Goal: Task Accomplishment & Management: Manage account settings

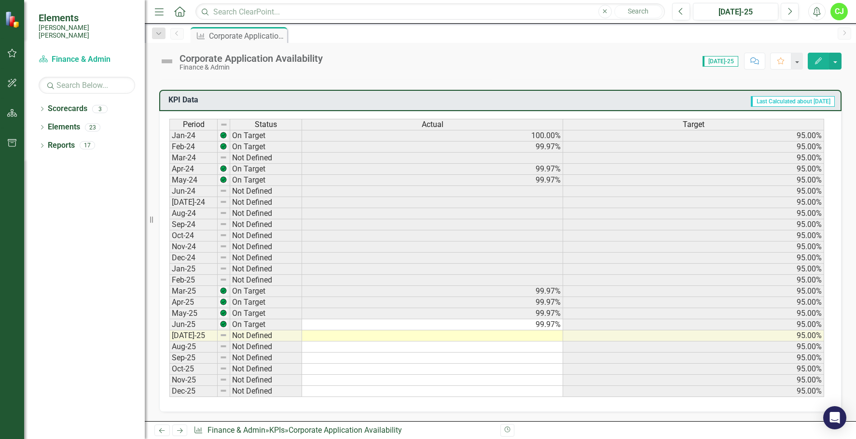
scroll to position [386, 0]
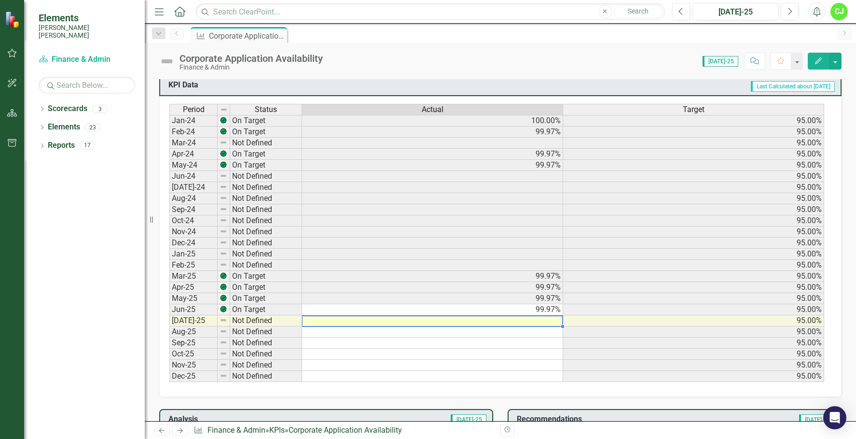
click at [543, 321] on td at bounding box center [432, 320] width 261 height 11
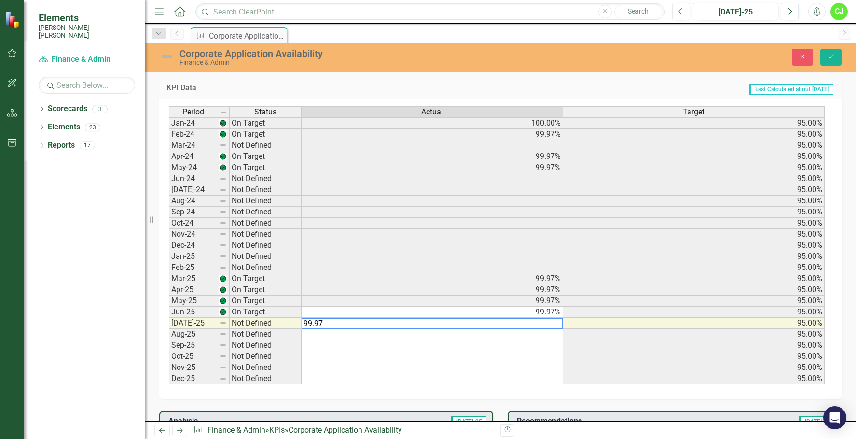
type textarea "99.97"
click at [361, 338] on td at bounding box center [433, 334] width 262 height 11
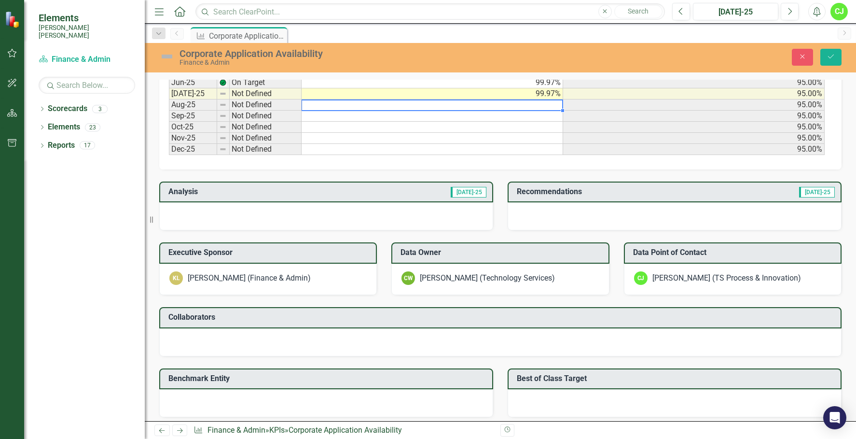
scroll to position [676, 0]
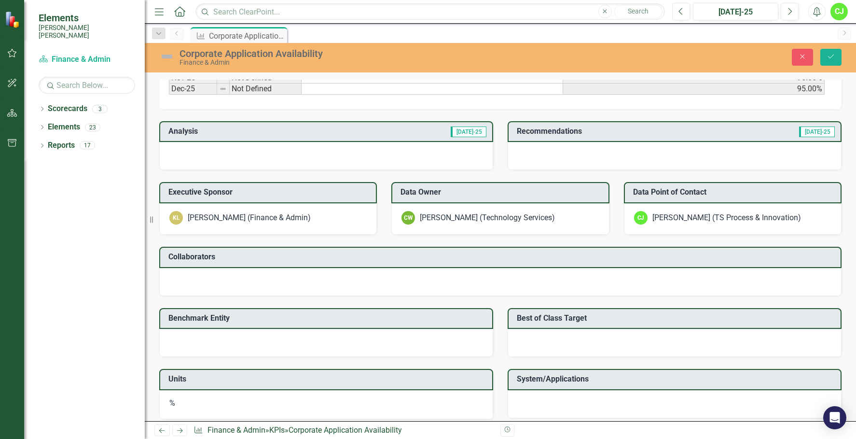
click at [475, 130] on span "[DATE]-25" at bounding box center [469, 131] width 36 height 11
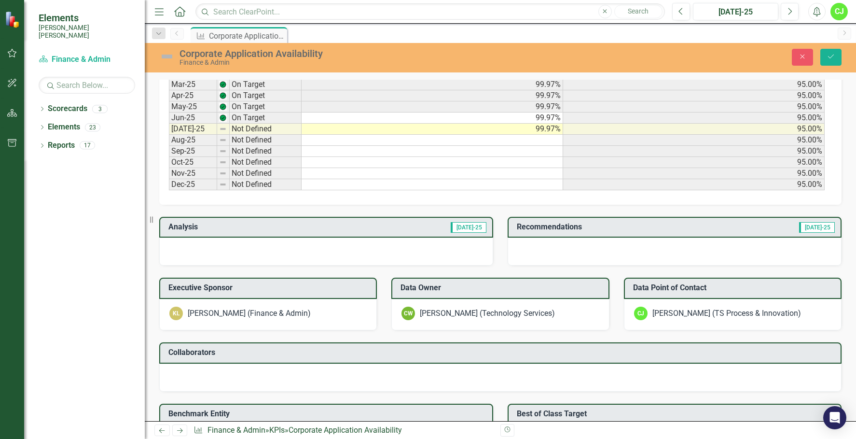
scroll to position [579, 0]
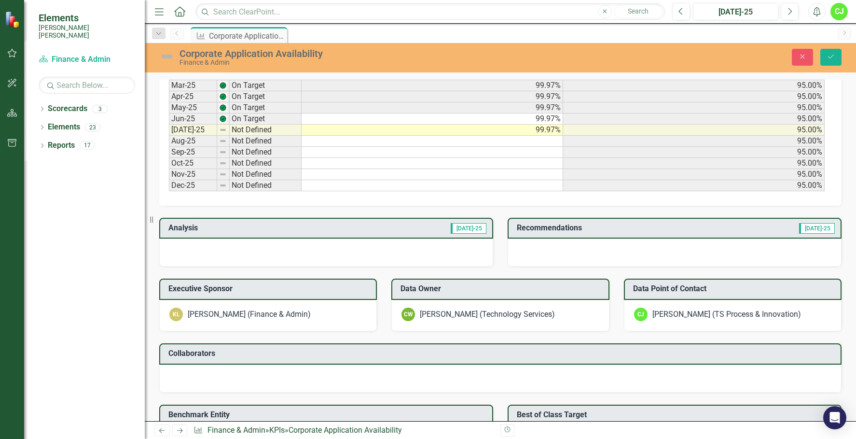
click at [467, 230] on span "[DATE]-25" at bounding box center [469, 228] width 36 height 11
click at [318, 244] on div at bounding box center [326, 252] width 334 height 28
click at [472, 228] on span "[DATE]-25" at bounding box center [469, 228] width 36 height 11
click at [382, 247] on div at bounding box center [326, 252] width 334 height 28
click at [465, 233] on span "[DATE]-25" at bounding box center [469, 228] width 36 height 11
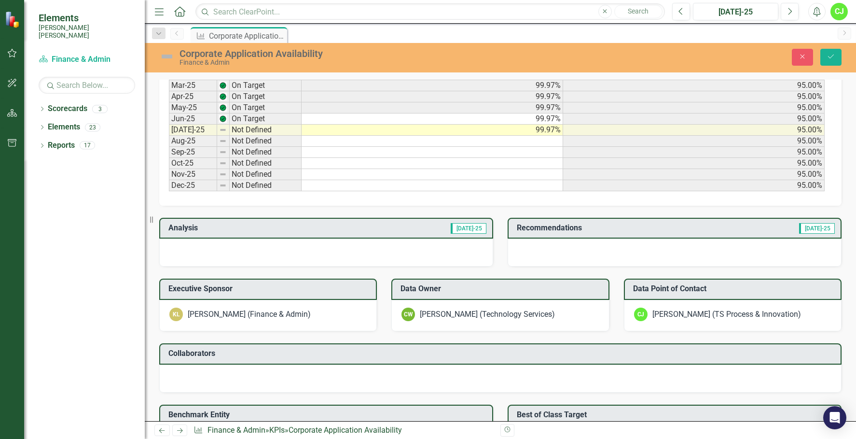
click at [376, 247] on div at bounding box center [326, 252] width 334 height 28
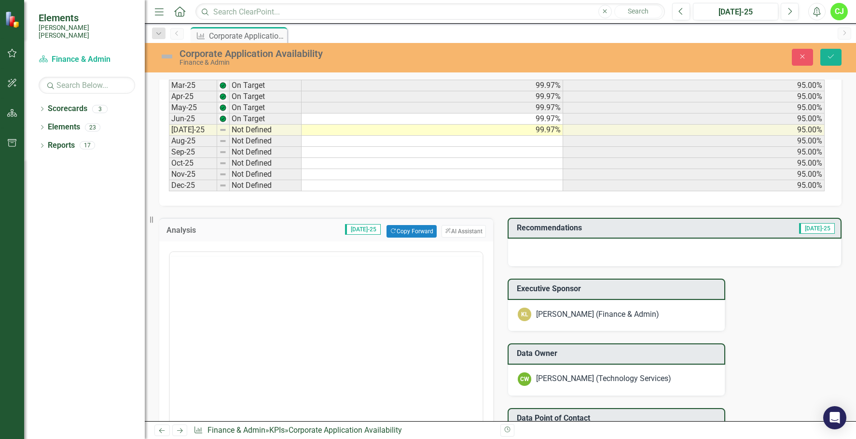
scroll to position [0, 0]
click at [358, 227] on span "[DATE]-25" at bounding box center [363, 229] width 36 height 11
click at [366, 232] on span "[DATE]-25" at bounding box center [363, 229] width 36 height 11
click at [202, 119] on td "Jun-25" at bounding box center [193, 118] width 48 height 11
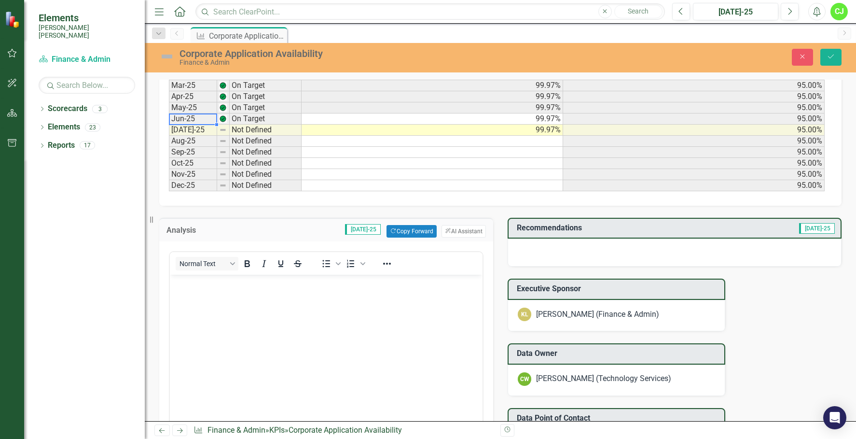
click at [202, 119] on td "Jun-25" at bounding box center [193, 118] width 48 height 11
click at [252, 119] on td "On Target" at bounding box center [266, 118] width 72 height 11
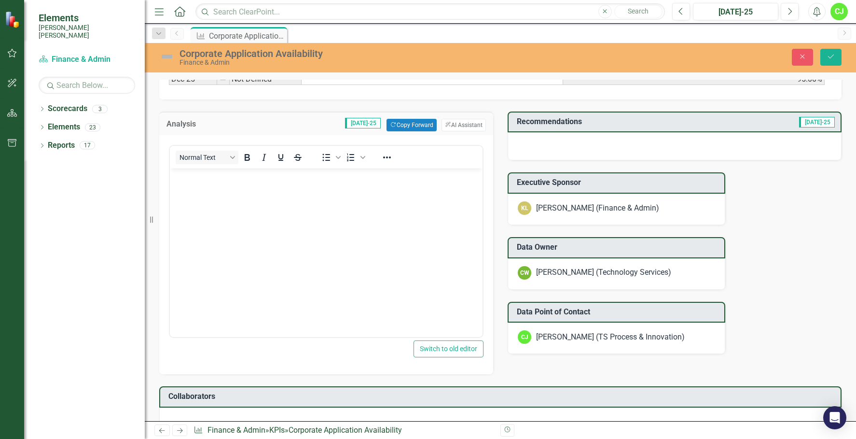
scroll to position [579, 0]
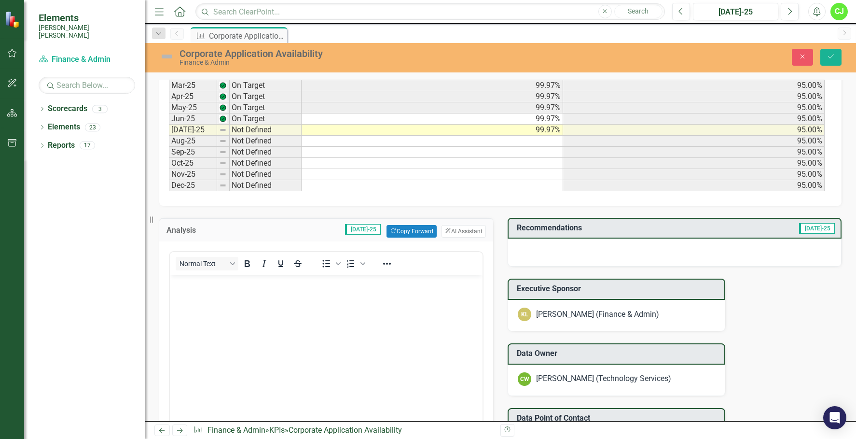
click at [368, 226] on span "[DATE]-25" at bounding box center [363, 229] width 36 height 11
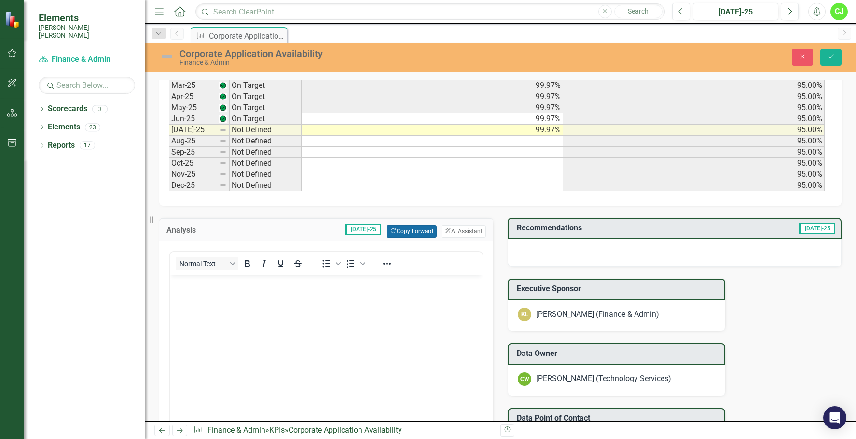
click at [402, 226] on button "Copy Forward Copy Forward" at bounding box center [412, 231] width 50 height 13
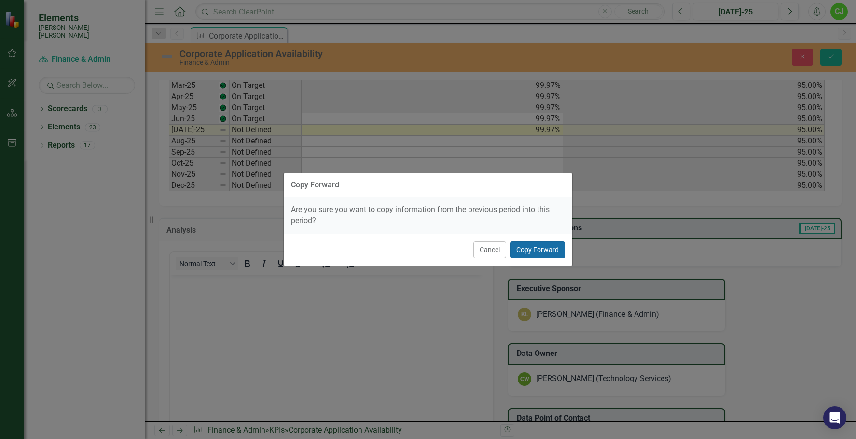
click at [524, 246] on button "Copy Forward" at bounding box center [537, 249] width 55 height 17
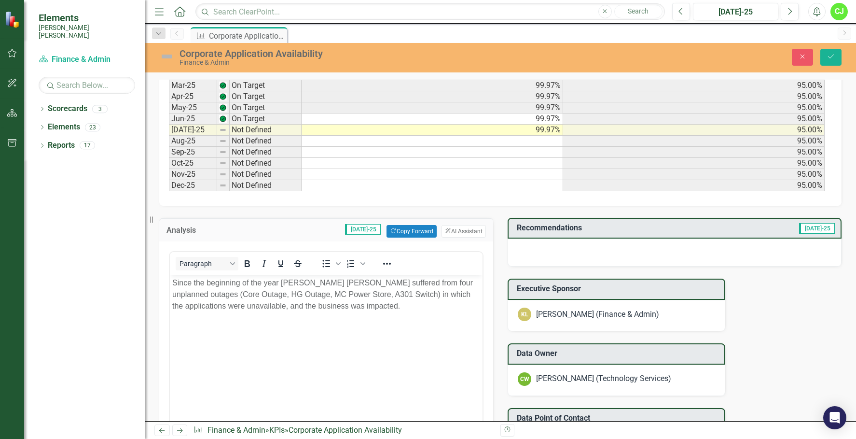
click at [355, 306] on p "Since the beginning of the year Santee Cooper suffered from four unplanned outa…" at bounding box center [326, 294] width 308 height 35
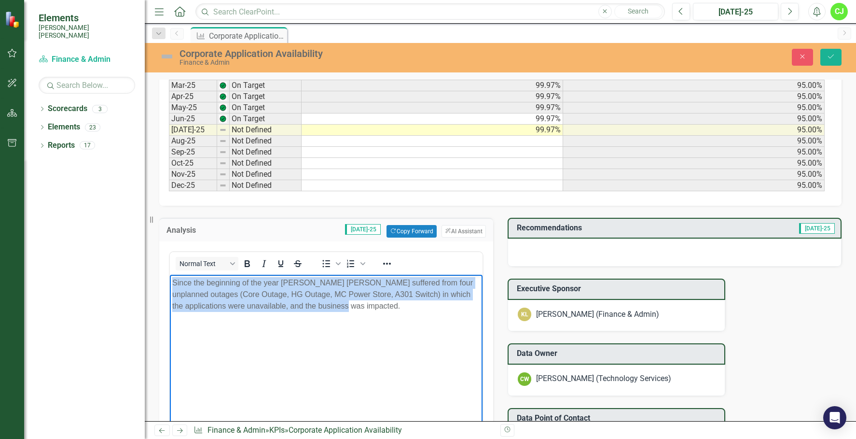
drag, startPoint x: 353, startPoint y: 304, endPoint x: 158, endPoint y: 280, distance: 197.0
click at [170, 280] on html "Since the beginning of the year Santee Cooper suffered from four unplanned outa…" at bounding box center [326, 346] width 313 height 145
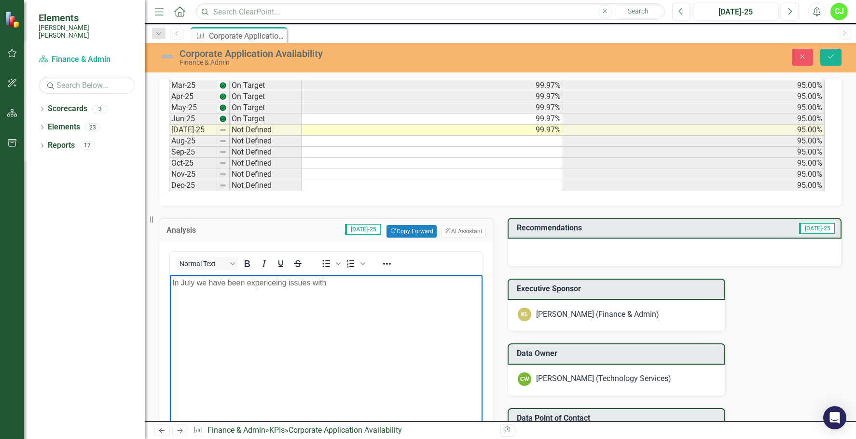
drag, startPoint x: 269, startPoint y: 284, endPoint x: 394, endPoint y: 291, distance: 125.7
click at [394, 291] on body "In July we have been expericeing issues with" at bounding box center [326, 346] width 313 height 145
click at [289, 282] on p "In July we have been expericeing issues with" at bounding box center [326, 283] width 308 height 12
click at [262, 283] on p "In July TS is experiencing intermit issues with" at bounding box center [326, 283] width 308 height 12
click at [350, 284] on p "In July TS is experiencing short term intermit issues with" at bounding box center [326, 283] width 308 height 12
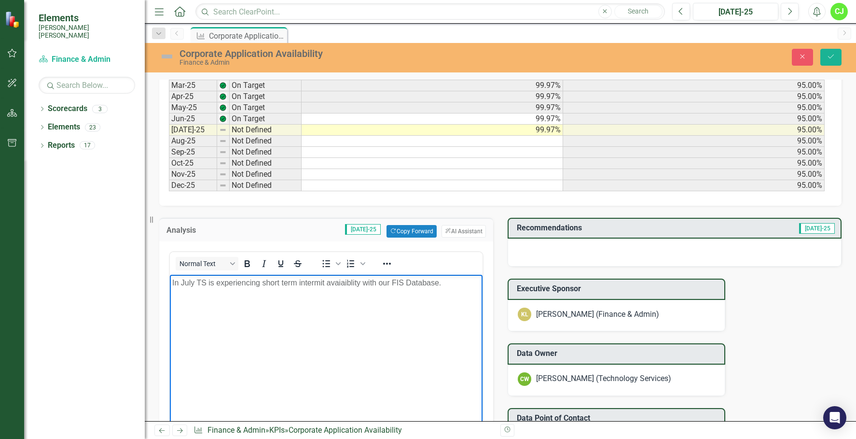
click at [194, 280] on p "In July TS is experiencing short term intermit avaiaiblity with our FIS Databas…" at bounding box center [326, 283] width 308 height 12
click at [262, 283] on p "In July, TS is experiencing short term intermit availability with our FIS Datab…" at bounding box center [326, 283] width 308 height 12
click at [390, 337] on body "In July, TS is experienced short term intermit availability with our FIS Databa…" at bounding box center [326, 346] width 313 height 145
click at [443, 281] on p "In July, TS is experienced short term intermit availability with our FIS Databa…" at bounding box center [326, 283] width 308 height 12
drag, startPoint x: 254, startPoint y: 293, endPoint x: 396, endPoint y: 302, distance: 142.2
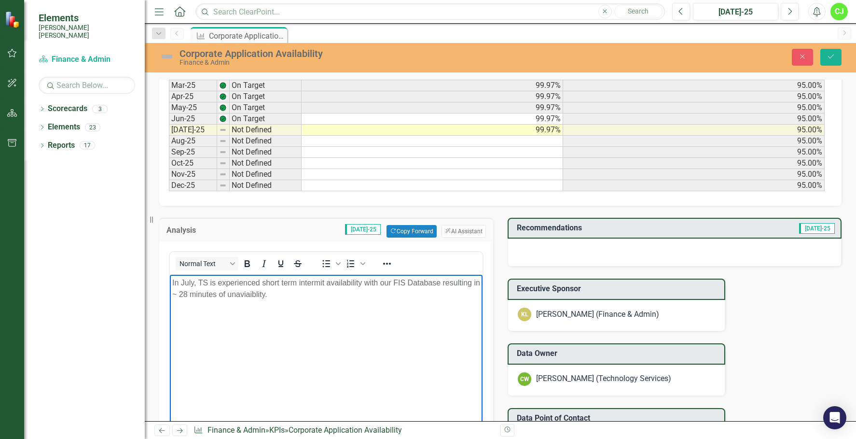
click at [404, 302] on body "In July, TS is experienced short term intermit availability with our FIS Databa…" at bounding box center [326, 346] width 313 height 145
click at [280, 295] on p "In July, TS is experienced short term intermit availability with our FIS Databa…" at bounding box center [326, 288] width 308 height 23
drag, startPoint x: 298, startPoint y: 282, endPoint x: 262, endPoint y: 282, distance: 36.7
click at [262, 282] on p "In July, TS is experienced short term intermit availability with our FIS Databa…" at bounding box center [326, 288] width 308 height 23
drag, startPoint x: 231, startPoint y: 293, endPoint x: 408, endPoint y: 297, distance: 176.7
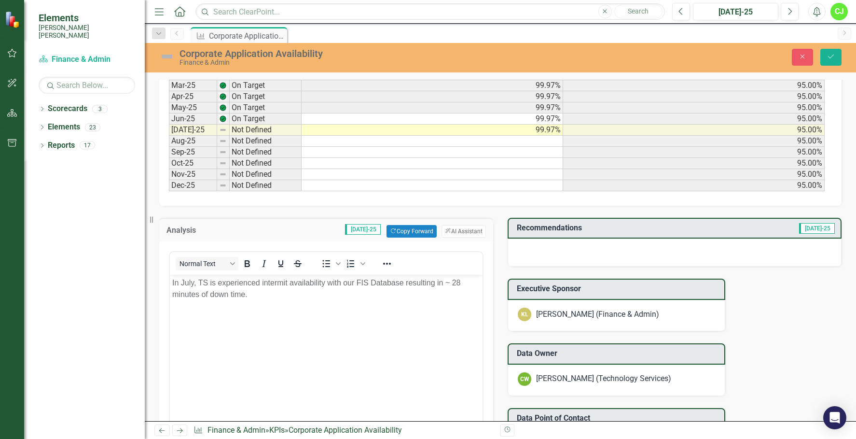
click at [586, 254] on div at bounding box center [675, 252] width 334 height 28
click at [586, 253] on div at bounding box center [675, 252] width 334 height 28
click at [531, 248] on div at bounding box center [675, 252] width 334 height 28
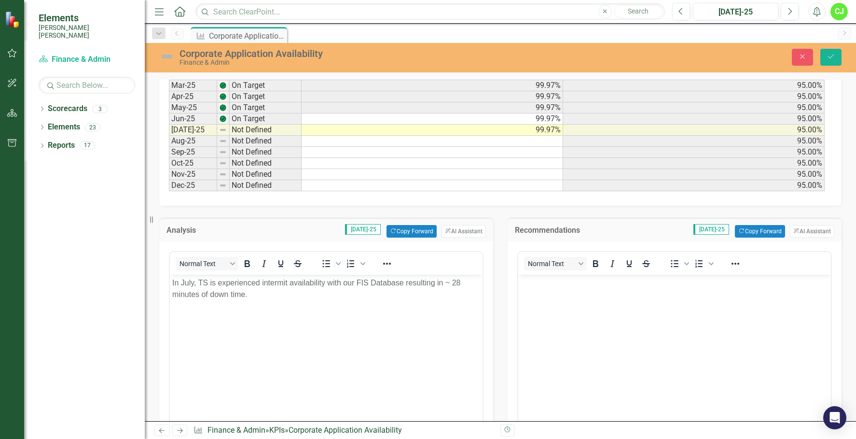
scroll to position [0, 0]
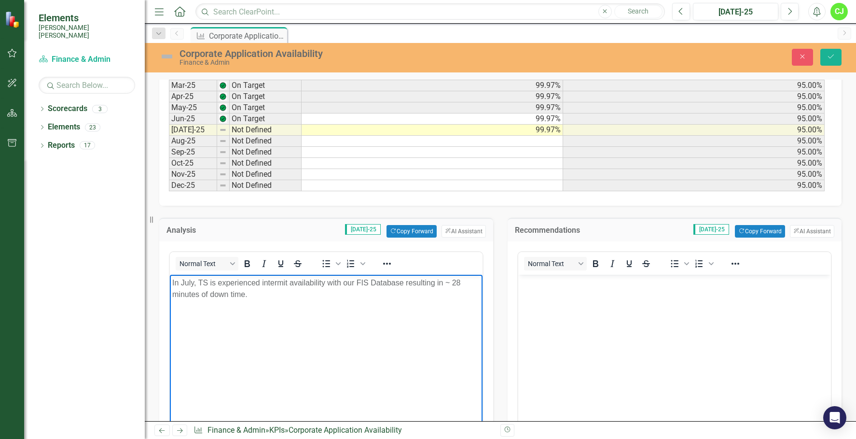
click at [271, 294] on p "In July, TS is experienced intermit availability with our FIS Database resultin…" at bounding box center [326, 288] width 308 height 23
click at [627, 299] on body "Rich Text Area. Press ALT-0 for help." at bounding box center [674, 346] width 313 height 145
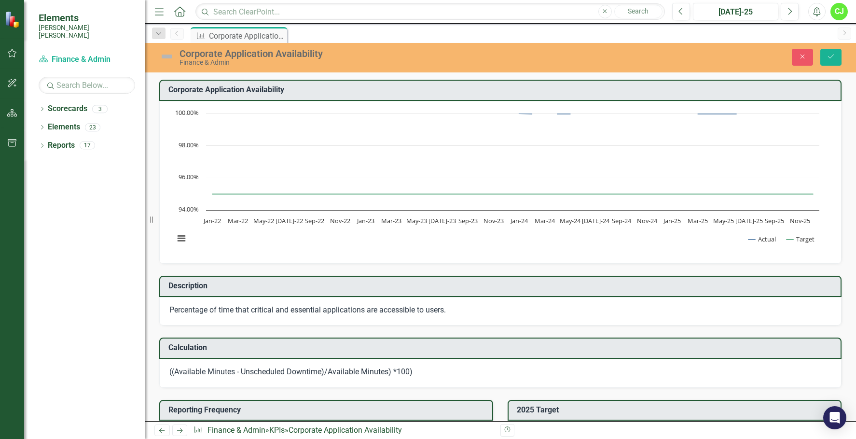
scroll to position [579, 0]
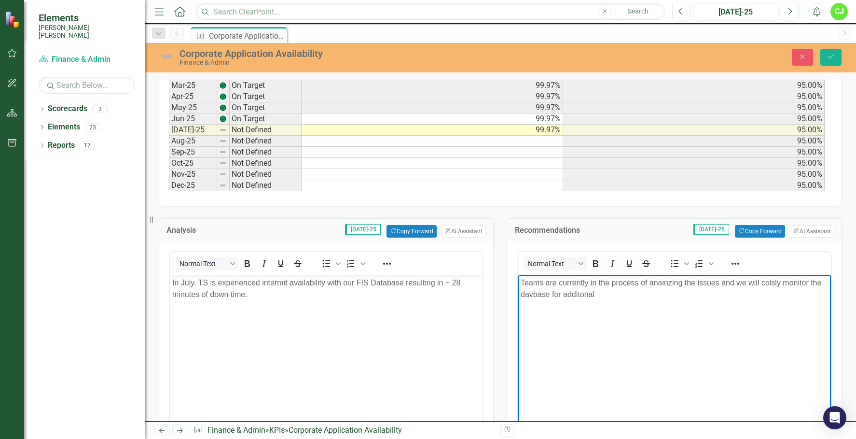
drag, startPoint x: 662, startPoint y: 284, endPoint x: 799, endPoint y: 306, distance: 138.2
click at [694, 288] on p "Teams are currently in the process of anainzing the issues and we will colsly m…" at bounding box center [675, 288] width 308 height 23
click at [685, 281] on p "Teams are currently in the process of anainzing the issues and we will colsly m…" at bounding box center [675, 288] width 308 height 23
click at [718, 284] on p "Teams are currently in the process of analyzing the issues and we will closely …" at bounding box center [675, 288] width 308 height 23
click at [602, 295] on p "Teams are currently in the process of analyzing the issue and we will closely m…" at bounding box center [675, 288] width 308 height 23
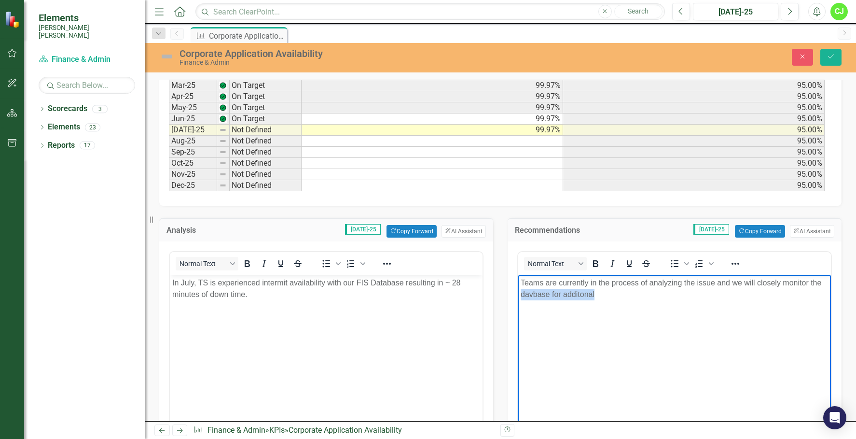
drag, startPoint x: 603, startPoint y: 295, endPoint x: 526, endPoint y: 297, distance: 77.3
click at [522, 296] on p "Teams are currently in the process of analyzing the issue and we will closely m…" at bounding box center [675, 288] width 308 height 23
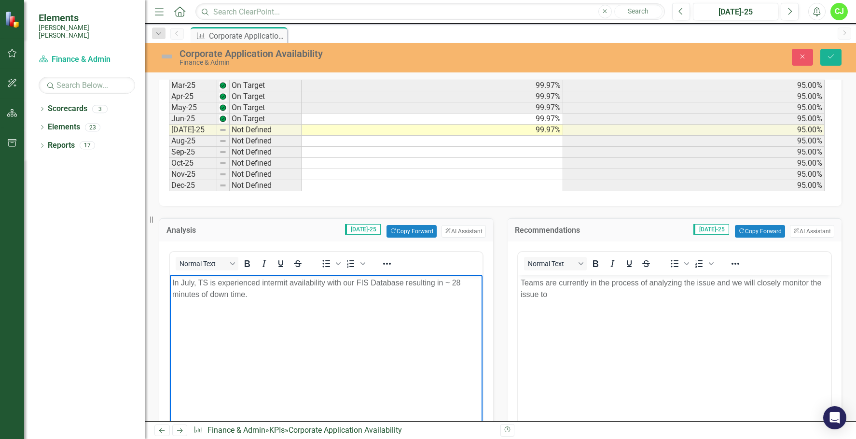
click at [220, 283] on p "In July, TS is experienced intermit availability with our FIS Database resultin…" at bounding box center [326, 288] width 308 height 23
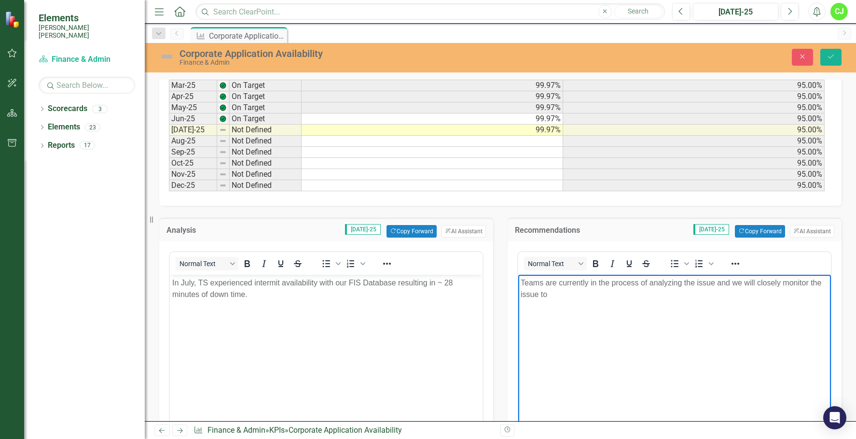
click at [733, 282] on p "Teams are currently in the process of analyzing the issue and we will closely m…" at bounding box center [675, 288] width 308 height 23
click at [585, 295] on p "Teams are currently in the process of analyzing the issue and will closely moni…" at bounding box center [675, 288] width 308 height 23
click at [714, 294] on p "Teams are currently in the process of analyzing the issue and will closely moni…" at bounding box center [675, 288] width 308 height 23
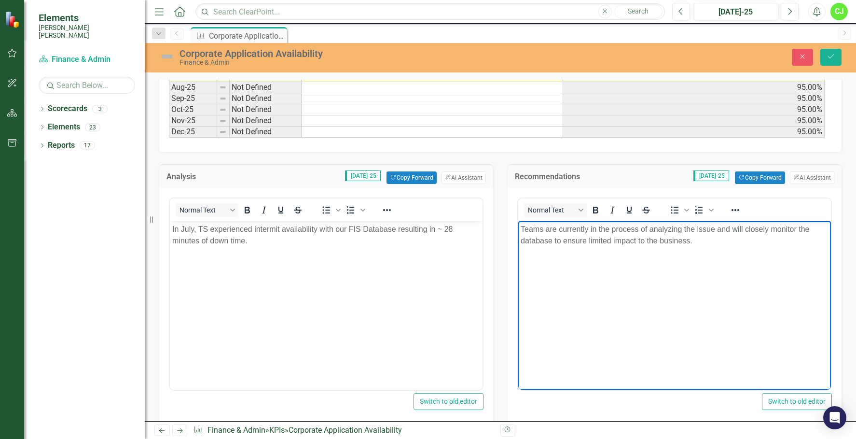
scroll to position [627, 0]
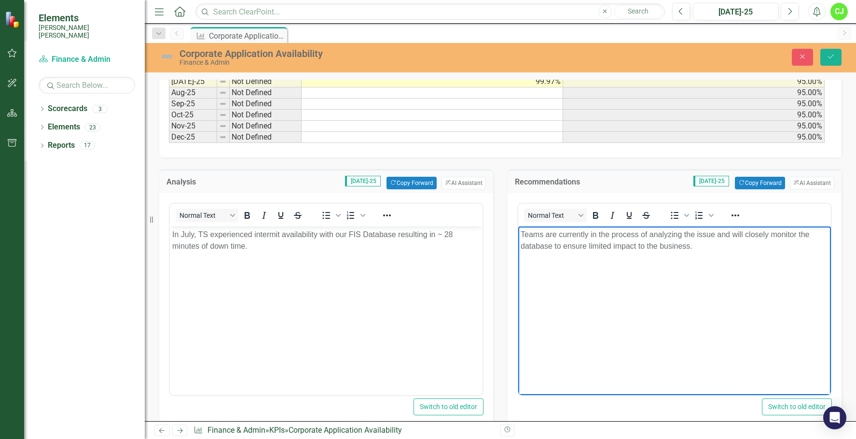
click at [685, 234] on p "Teams are currently in the process of analyzing the issue and will closely moni…" at bounding box center [675, 239] width 308 height 23
click at [684, 233] on p "Teams are currently in the process of analyzing with the various suppliers and …" at bounding box center [675, 239] width 308 height 23
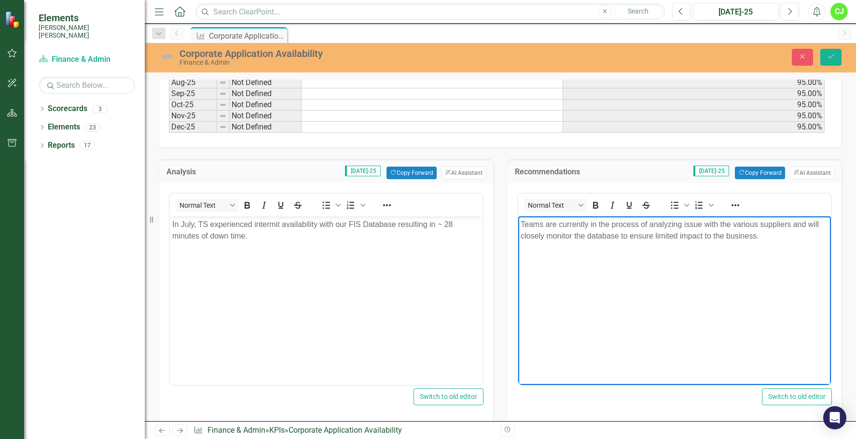
scroll to position [531, 0]
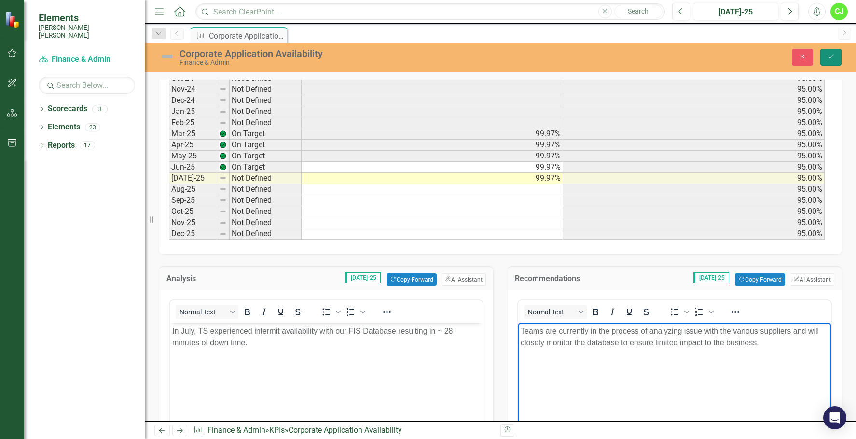
click at [835, 52] on button "Save" at bounding box center [831, 57] width 21 height 17
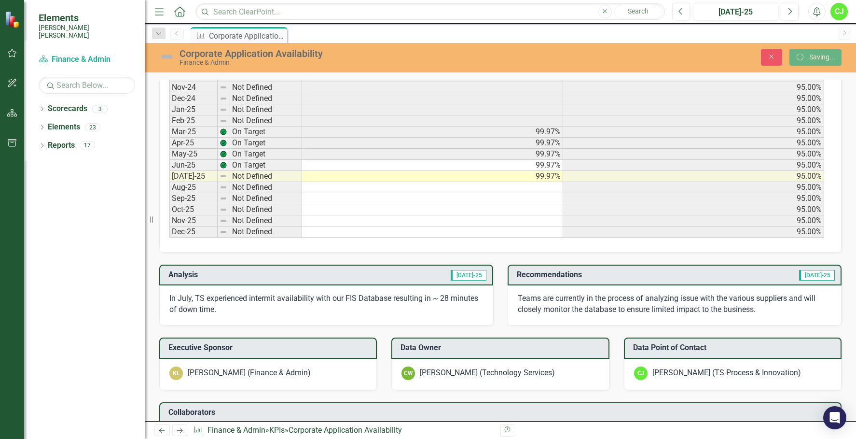
scroll to position [0, 0]
